Goal: Information Seeking & Learning: Learn about a topic

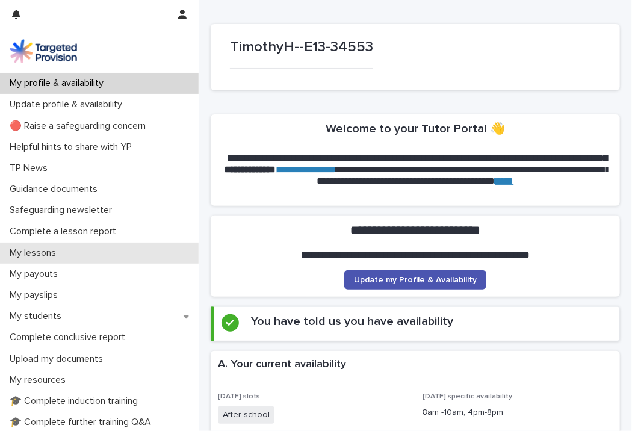
click at [54, 255] on p "My lessons" at bounding box center [35, 252] width 61 height 11
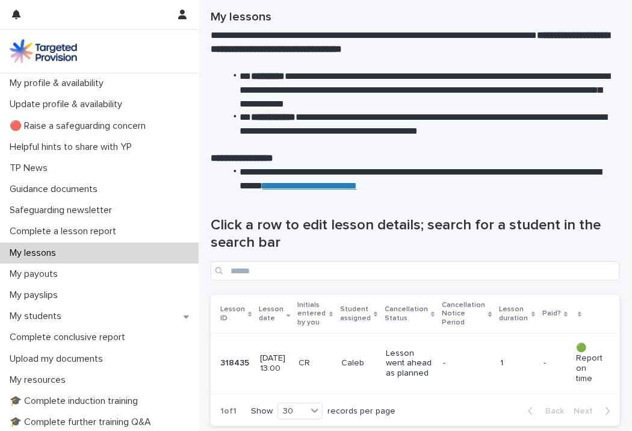
scroll to position [26, 0]
click at [66, 315] on p "My students" at bounding box center [38, 316] width 66 height 11
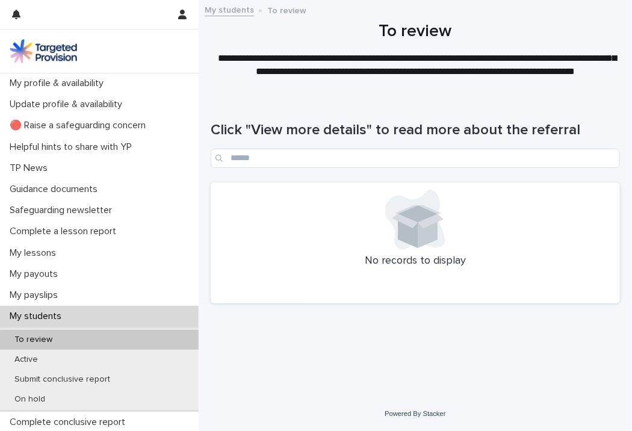
click at [66, 315] on p "My students" at bounding box center [38, 316] width 66 height 11
click at [25, 356] on p "Active" at bounding box center [26, 360] width 43 height 10
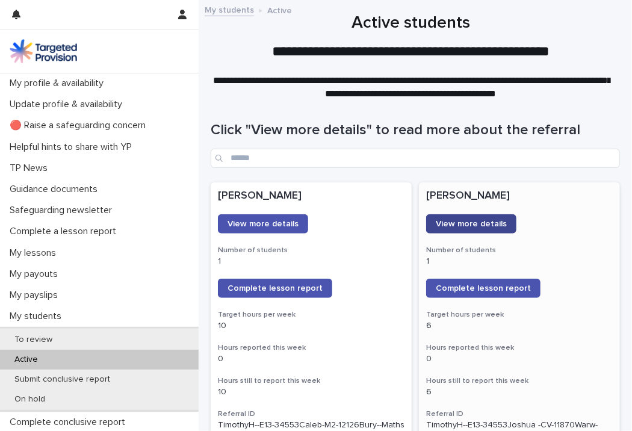
click at [474, 226] on span "View more details" at bounding box center [471, 224] width 71 height 8
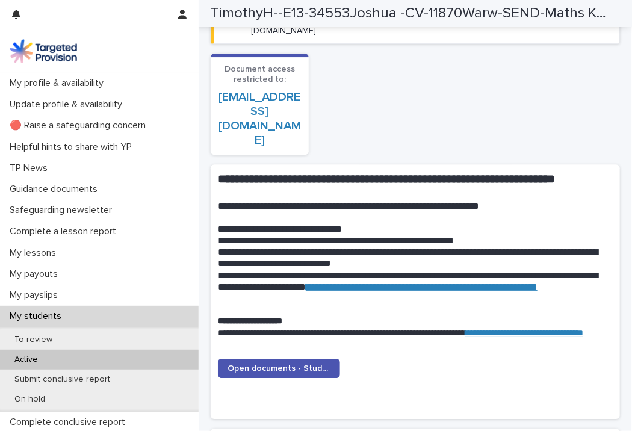
scroll to position [1044, 0]
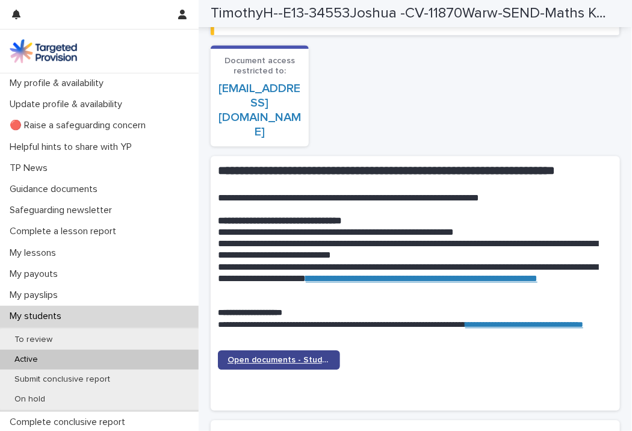
click at [297, 350] on link "Open documents - Student 1" at bounding box center [279, 359] width 122 height 19
